Goal: Task Accomplishment & Management: Use online tool/utility

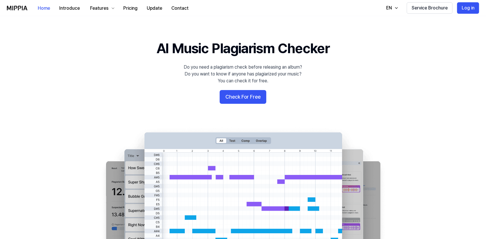
click at [469, 5] on button "Log in" at bounding box center [468, 7] width 22 height 11
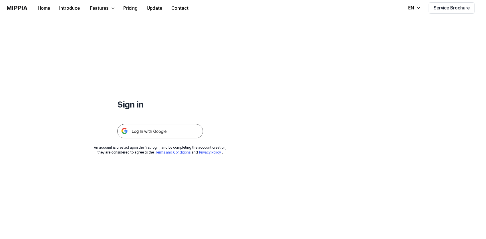
click at [167, 129] on img at bounding box center [160, 131] width 86 height 14
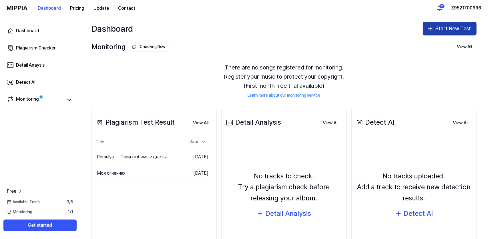
click at [450, 29] on button "Start New Test" at bounding box center [450, 29] width 54 height 14
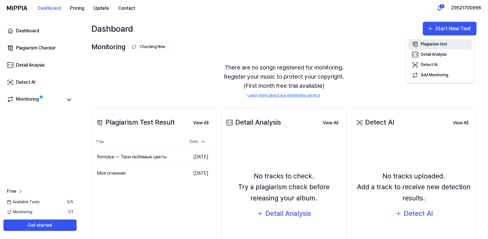
click at [427, 45] on div "Plagiarism test" at bounding box center [434, 44] width 26 height 6
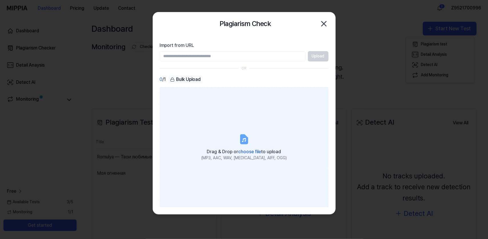
click at [223, 128] on label "Drag & Drop or choose file to upload (MP3, AAC, WAV, FLAC, AIFF, OGG)" at bounding box center [244, 147] width 169 height 120
click at [0, 0] on input "Drag & Drop or choose file to upload (MP3, AAC, WAV, FLAC, AIFF, OGG)" at bounding box center [0, 0] width 0 height 0
click at [245, 150] on span "choose file" at bounding box center [250, 151] width 23 height 5
click at [0, 0] on input "Drag & Drop or choose file to upload (MP3, AAC, WAV, FLAC, AIFF, OGG)" at bounding box center [0, 0] width 0 height 0
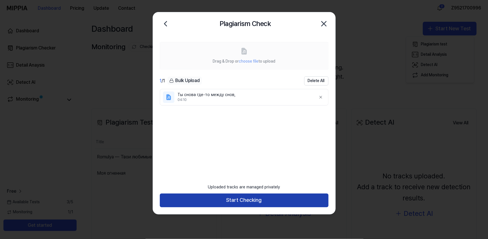
click at [220, 199] on button "Start Checking" at bounding box center [244, 201] width 169 height 14
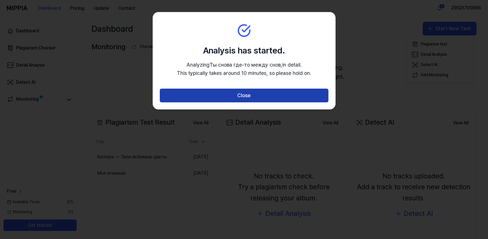
click at [224, 100] on button "Close" at bounding box center [244, 96] width 169 height 14
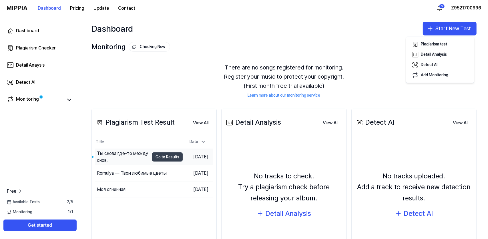
click at [162, 157] on button "Go to Results" at bounding box center [167, 156] width 31 height 9
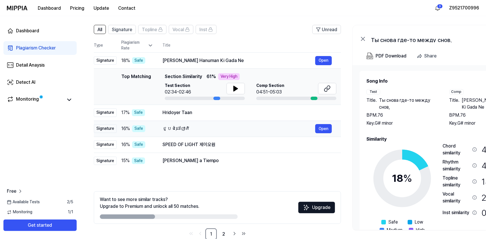
scroll to position [49, 0]
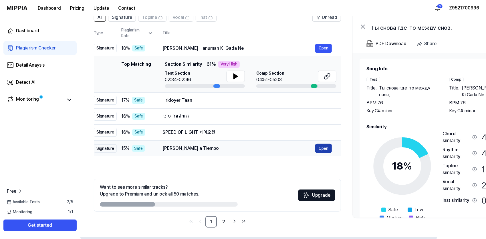
click at [324, 148] on button "Open" at bounding box center [323, 148] width 17 height 9
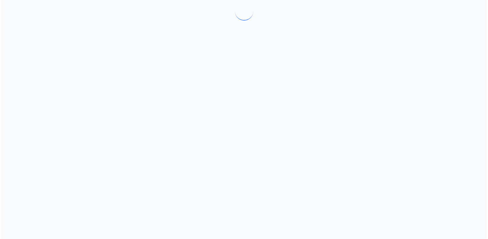
scroll to position [0, 0]
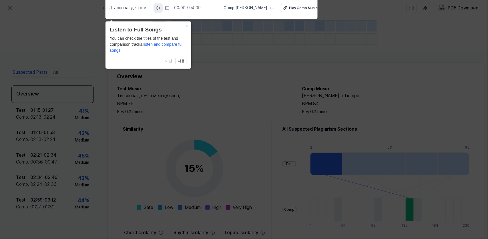
click at [160, 8] on icon at bounding box center [158, 8] width 5 height 5
click at [216, 51] on icon at bounding box center [244, 118] width 488 height 242
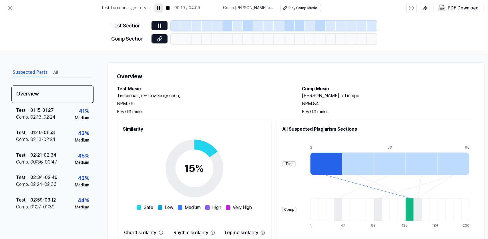
click at [181, 39] on div at bounding box center [176, 39] width 10 height 10
click at [188, 27] on div at bounding box center [186, 26] width 10 height 10
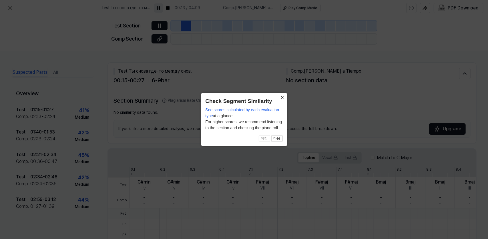
click at [282, 98] on button "×" at bounding box center [282, 97] width 9 height 8
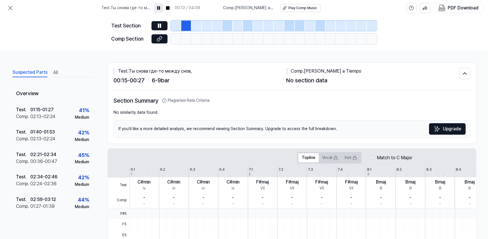
click at [230, 25] on div at bounding box center [228, 26] width 10 height 10
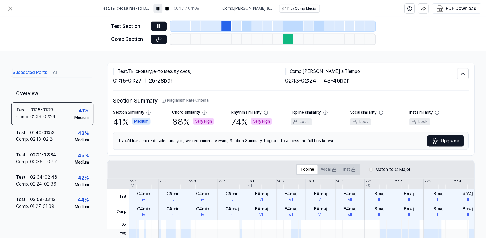
scroll to position [49, 0]
